Goal: Task Accomplishment & Management: Use online tool/utility

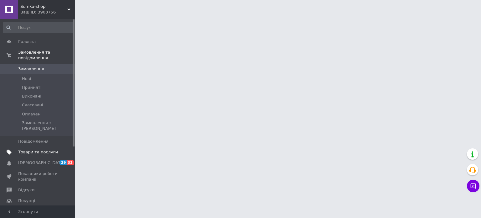
click at [37, 147] on link "Товари та послуги" at bounding box center [38, 152] width 77 height 11
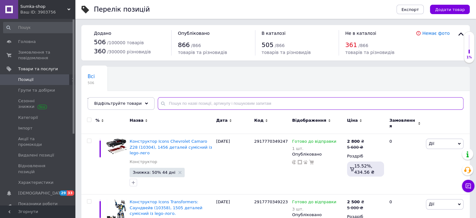
click at [193, 103] on input "text" at bounding box center [311, 103] width 306 height 13
paste input "2994250201448"
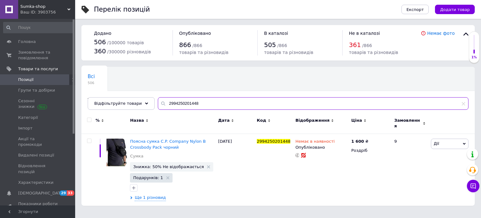
type input "2994250201448"
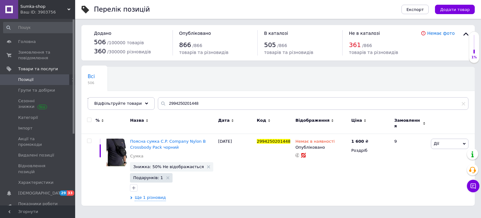
click at [55, 5] on span "Sumka-shop" at bounding box center [43, 7] width 47 height 6
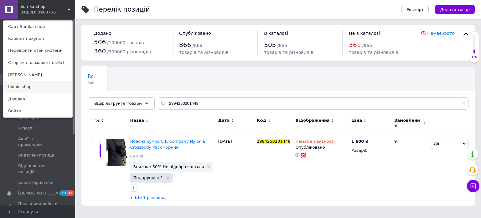
click at [20, 86] on link "bionic-shop" at bounding box center [37, 87] width 69 height 12
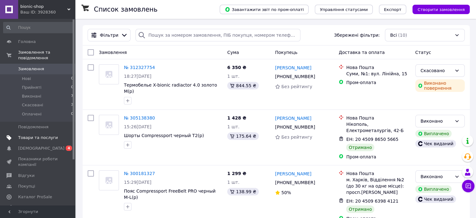
click at [38, 135] on span "Товари та послуги" at bounding box center [38, 138] width 40 height 6
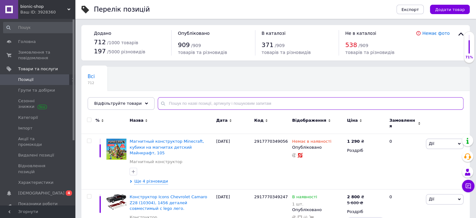
click at [211, 105] on input "text" at bounding box center [311, 103] width 306 height 13
paste input "2994250201448"
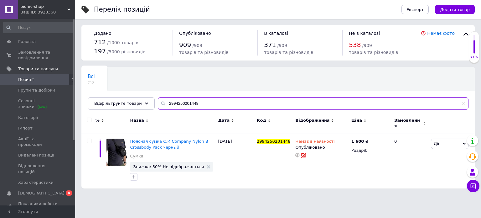
drag, startPoint x: 204, startPoint y: 105, endPoint x: 135, endPoint y: 95, distance: 70.3
click at [135, 95] on div "Всі 712 Ok Відфільтровано... Зберегти Нічого не знайдено Можливо, помилка у сло…" at bounding box center [277, 88] width 393 height 43
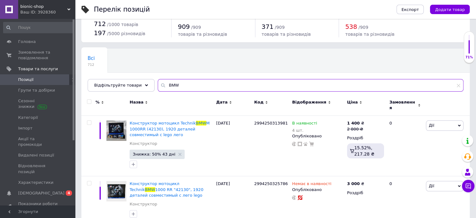
scroll to position [28, 0]
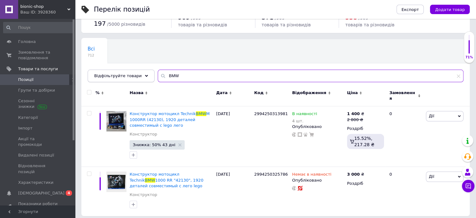
drag, startPoint x: 181, startPoint y: 73, endPoint x: 143, endPoint y: 70, distance: 38.1
click at [143, 70] on div "Відфільтруйте товари BMW" at bounding box center [276, 76] width 376 height 13
type input "BMW"
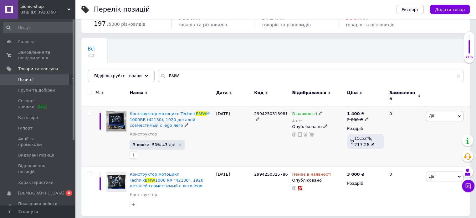
click at [319, 111] on icon at bounding box center [321, 113] width 4 height 4
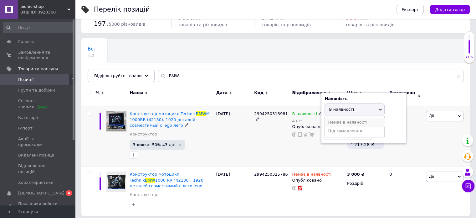
click at [339, 120] on li "Немає в наявності" at bounding box center [355, 122] width 60 height 9
click at [326, 131] on input "4" at bounding box center [349, 133] width 48 height 13
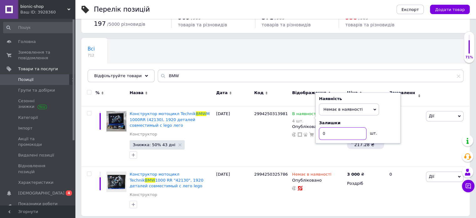
type input "0"
click at [309, 62] on div "Всі 712 Ok Відфільтровано... Зберегти" at bounding box center [275, 64] width 389 height 52
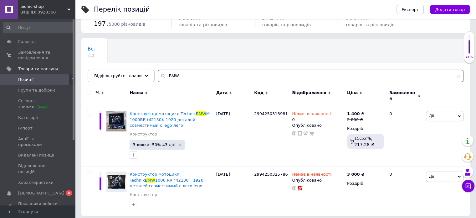
drag, startPoint x: 180, startPoint y: 75, endPoint x: 155, endPoint y: 72, distance: 24.9
click at [158, 72] on div "BMW" at bounding box center [311, 76] width 306 height 13
paste input "2994250325663"
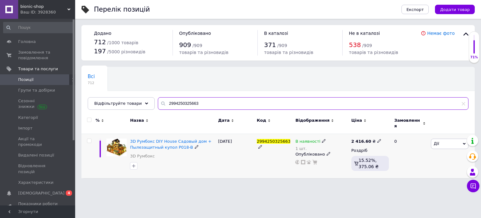
type input "2994250325663"
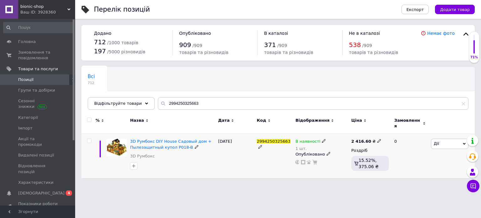
click at [322, 139] on icon at bounding box center [324, 141] width 4 height 4
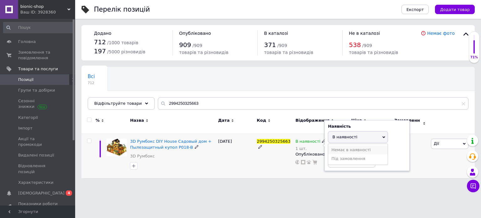
click at [337, 148] on li "Немає в наявності" at bounding box center [358, 149] width 60 height 9
click at [319, 184] on html "bionic-shop Ваш ID: 3928360 Сайт bionic-shop Кабінет покупця Перевірити стан си…" at bounding box center [240, 92] width 481 height 184
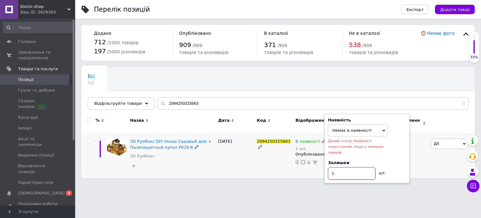
drag, startPoint x: 339, startPoint y: 164, endPoint x: 328, endPoint y: 160, distance: 11.7
click at [328, 167] on input "1" at bounding box center [352, 173] width 48 height 13
type input "0"
click at [334, 181] on html "bionic-shop Ваш ID: 3928360 Сайт bionic-shop Кабінет покупця Перевірити стан си…" at bounding box center [240, 92] width 481 height 184
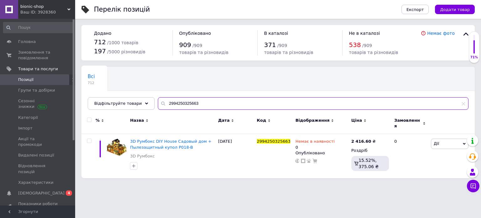
drag, startPoint x: 195, startPoint y: 101, endPoint x: 116, endPoint y: 95, distance: 79.2
click at [116, 95] on div "Всі 712 Ok Відфільтровано... Зберегти Нічого не знайдено Можливо, помилка у сло…" at bounding box center [277, 88] width 393 height 43
paste input "17770348271"
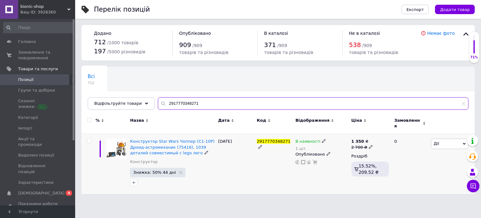
type input "2917770348271"
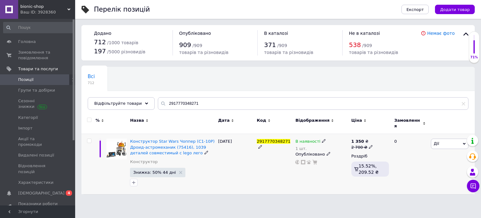
click at [322, 139] on icon at bounding box center [324, 141] width 4 height 4
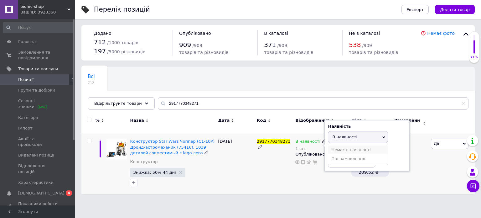
click at [334, 148] on li "Немає в наявності" at bounding box center [358, 149] width 60 height 9
drag, startPoint x: 335, startPoint y: 156, endPoint x: 330, endPoint y: 158, distance: 5.9
click at [330, 158] on input "1" at bounding box center [352, 161] width 48 height 13
type input "0"
click at [327, 183] on div "В наявності 1 шт. Наявність Немає в наявності В наявності Під замовлення Залишк…" at bounding box center [322, 164] width 56 height 60
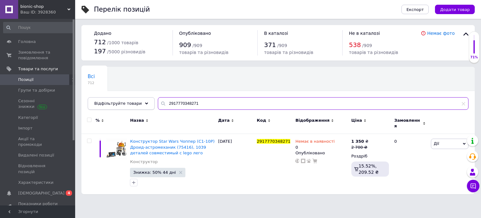
paste input "94250336126"
drag, startPoint x: 166, startPoint y: 102, endPoint x: 146, endPoint y: 98, distance: 20.0
click at [146, 98] on div "Відфільтруйте товари 2994250336126" at bounding box center [278, 103] width 381 height 13
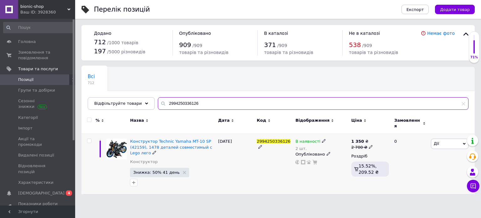
type input "2994250336126"
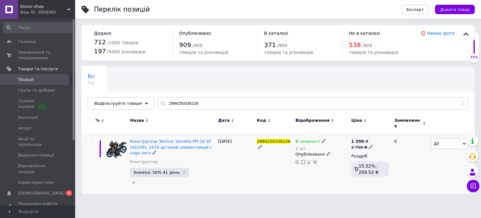
click at [322, 139] on icon at bounding box center [324, 141] width 4 height 4
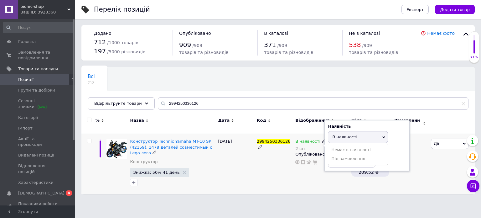
click at [335, 147] on li "Немає в наявності" at bounding box center [358, 149] width 60 height 9
click at [331, 156] on input "2" at bounding box center [352, 161] width 48 height 13
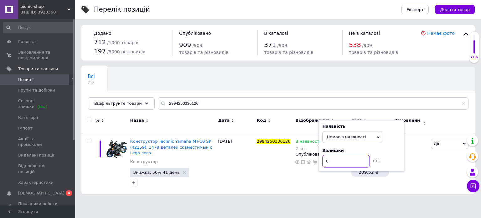
type input "0"
click at [332, 192] on div "Перелік позицій Експорт Додати товар Додано 712 / 1000 товарів 197 / 5000 різно…" at bounding box center [278, 100] width 406 height 200
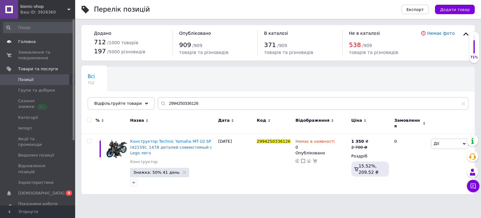
click at [33, 44] on span "Головна" at bounding box center [27, 42] width 18 height 6
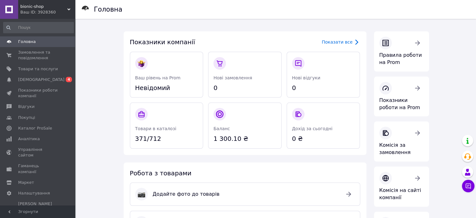
click at [41, 8] on span "bionic-shop" at bounding box center [43, 7] width 47 height 6
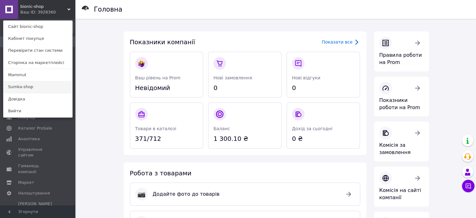
click at [30, 91] on link "Sumka-shop" at bounding box center [37, 87] width 69 height 12
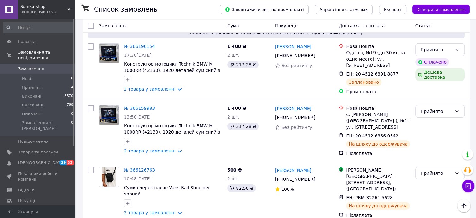
scroll to position [190, 0]
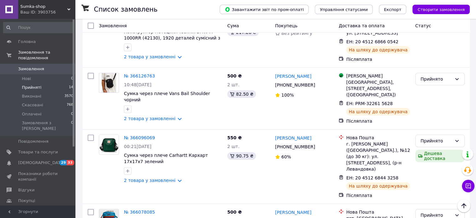
click at [29, 85] on span "Прийняті" at bounding box center [31, 88] width 19 height 6
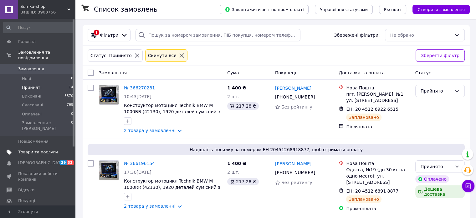
click at [38, 149] on span "Товари та послуги" at bounding box center [38, 152] width 40 height 6
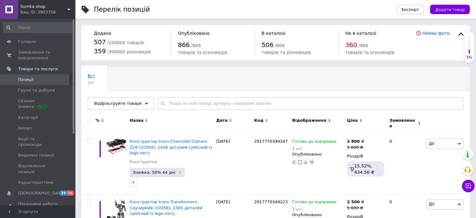
click at [416, 13] on button "Експорт" at bounding box center [411, 9] width 28 height 9
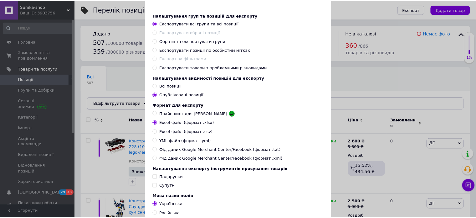
scroll to position [75, 0]
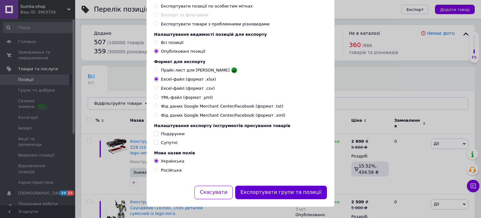
click at [253, 190] on button "Експортувати групи та позиції" at bounding box center [281, 191] width 92 height 13
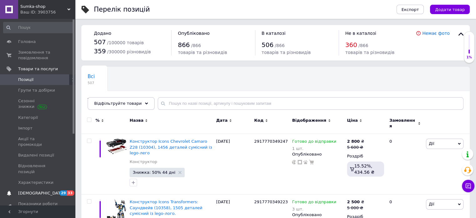
click at [22, 190] on span "[DEMOGRAPHIC_DATA]" at bounding box center [41, 193] width 46 height 6
